Goal: Download file/media

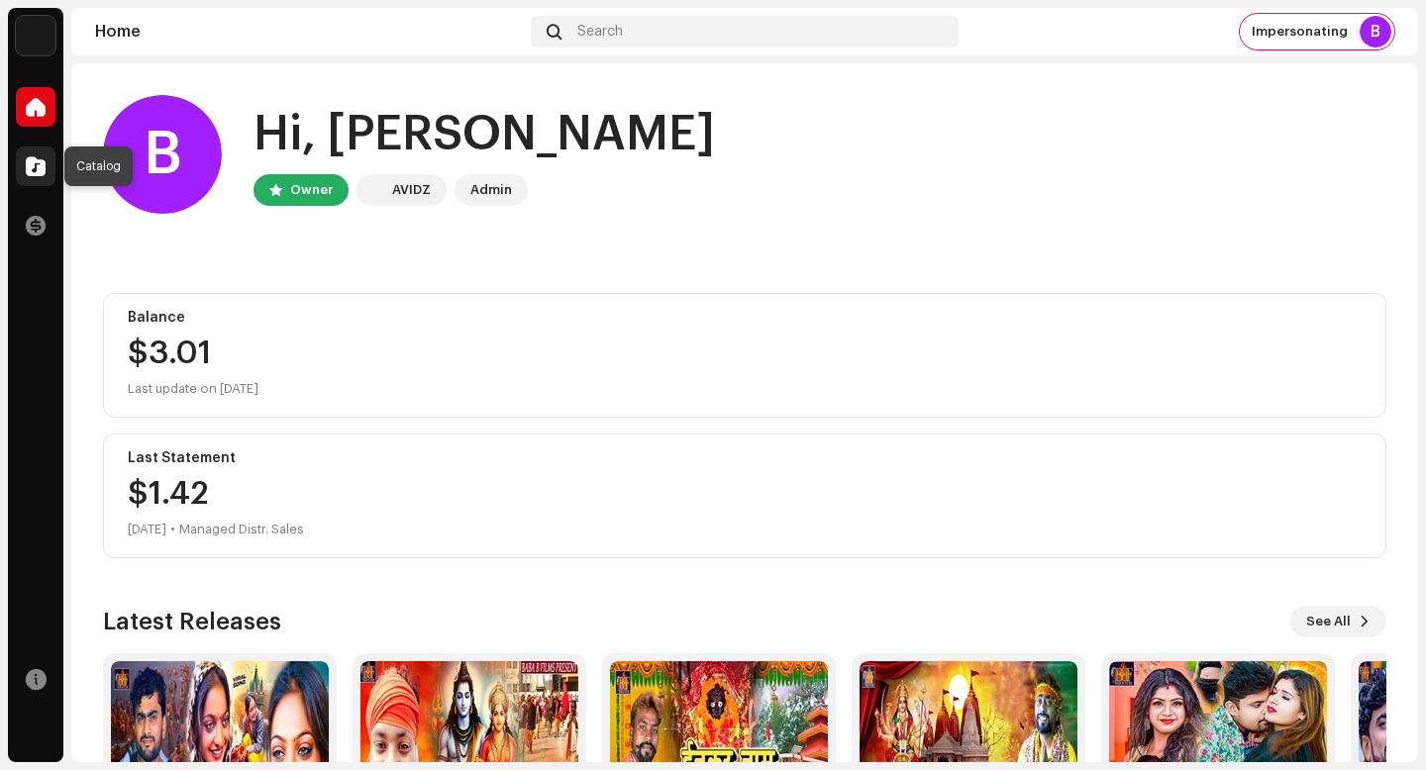
click at [44, 180] on div at bounding box center [36, 167] width 40 height 40
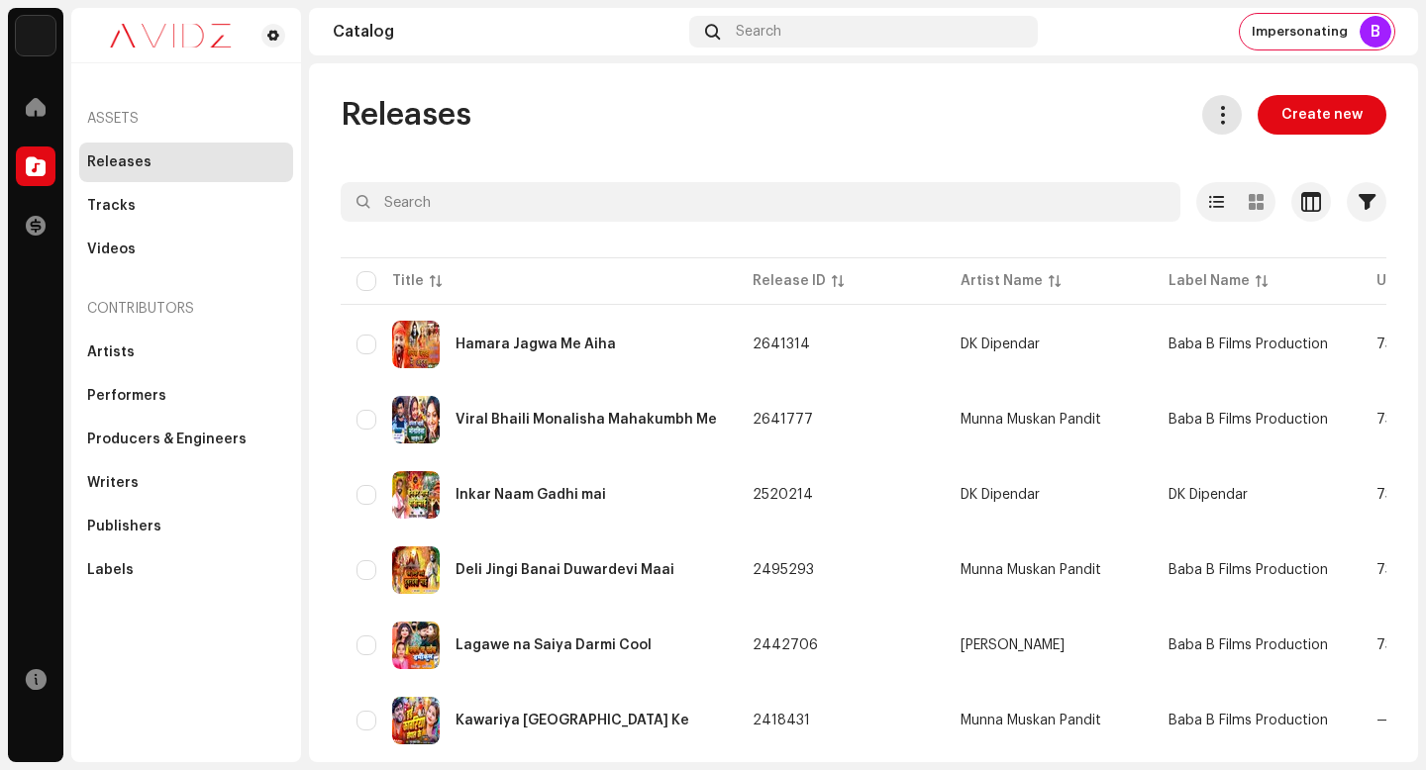
click at [1214, 120] on span at bounding box center [1222, 115] width 19 height 16
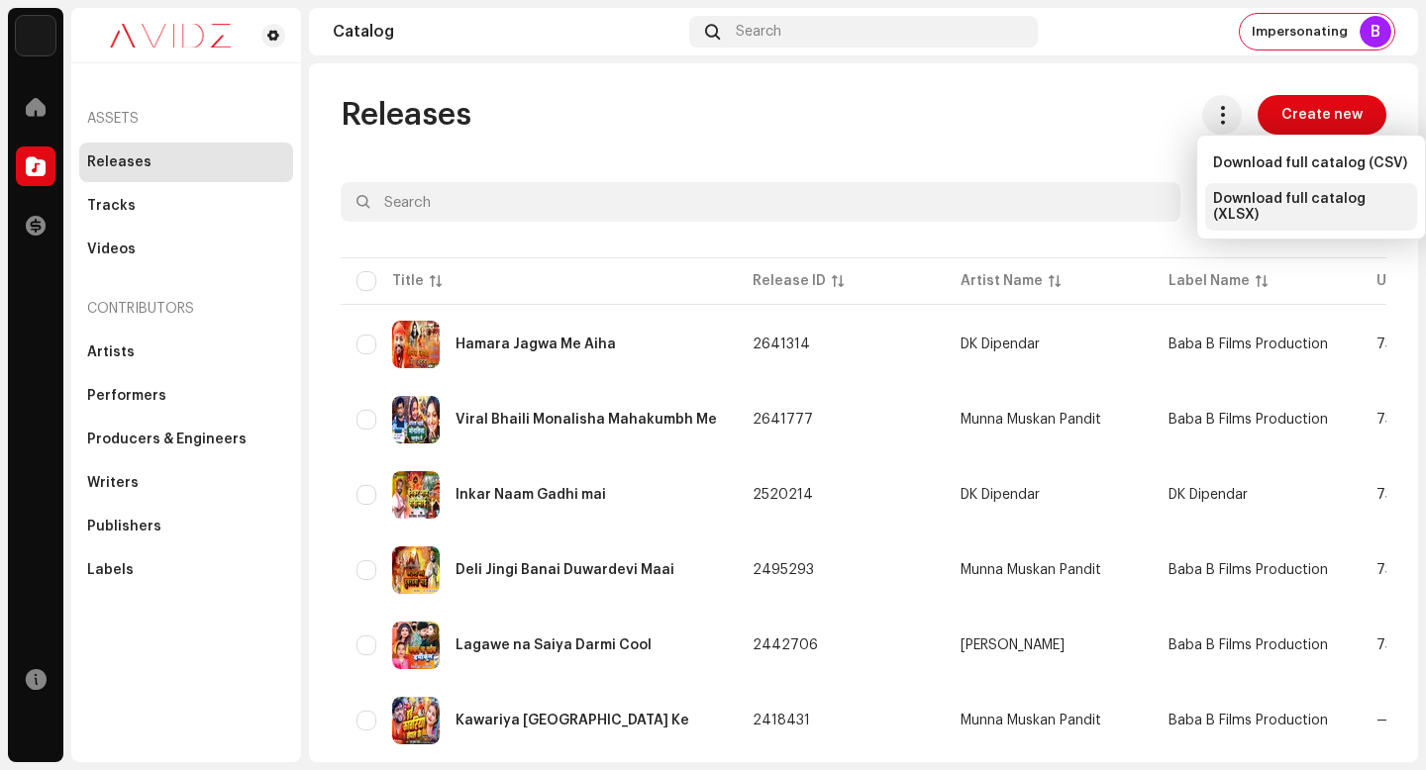
click at [1283, 209] on span "Download full catalog (XLSX)" at bounding box center [1311, 207] width 196 height 32
click at [849, 83] on div "Releases Create new Selected 0 Options Filters Distribution status Never Distri…" at bounding box center [863, 412] width 1109 height 699
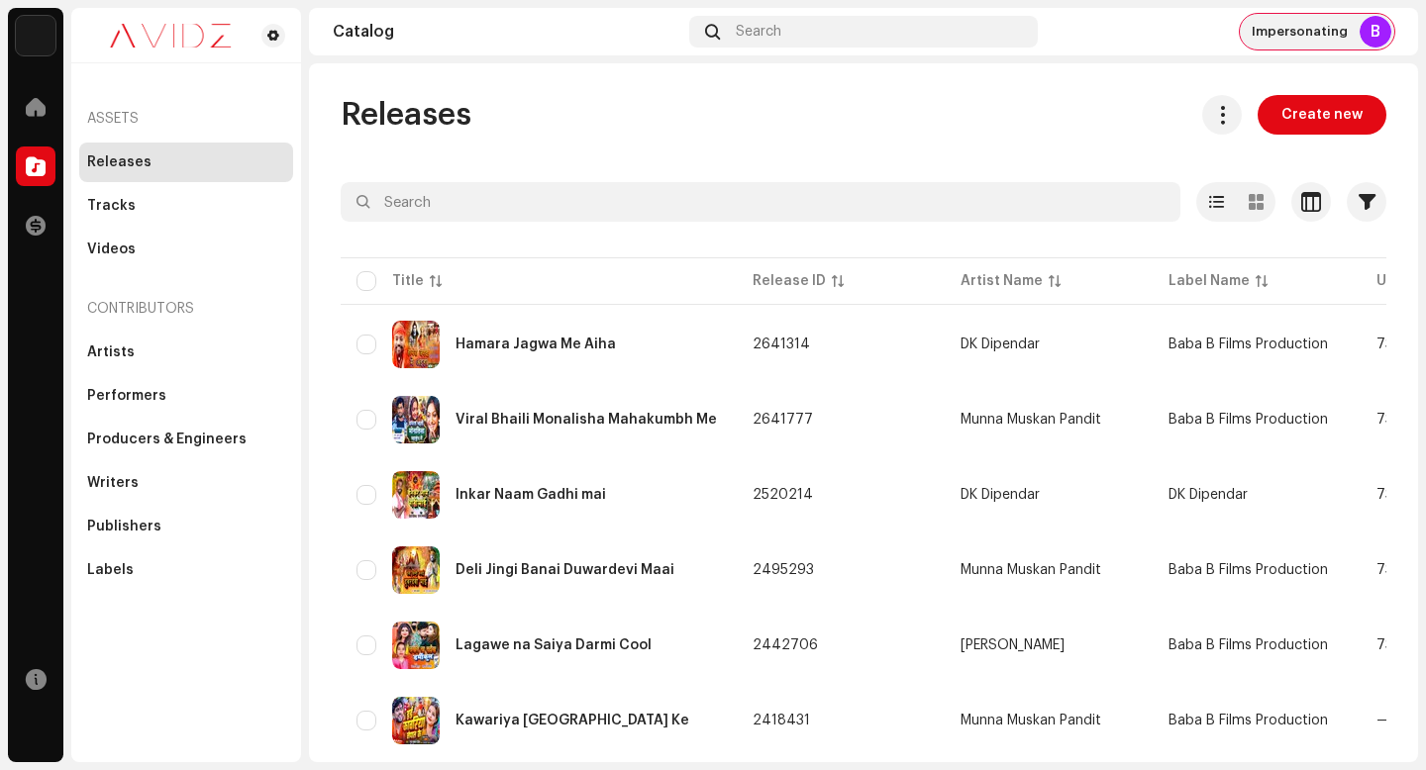
click at [1325, 38] on span "Impersonating" at bounding box center [1299, 32] width 96 height 16
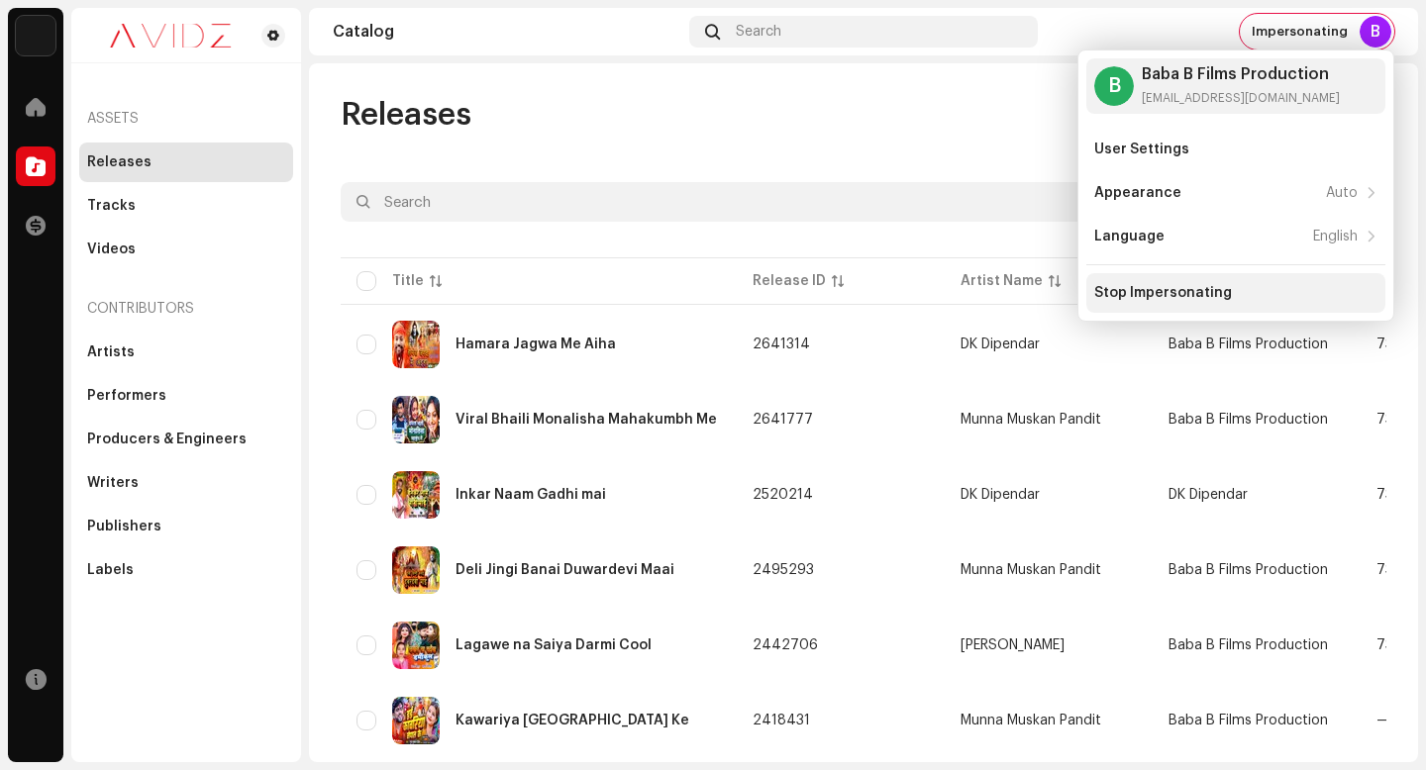
click at [1247, 282] on div "Stop Impersonating" at bounding box center [1235, 293] width 299 height 40
